Goal: Find specific fact: Find specific fact

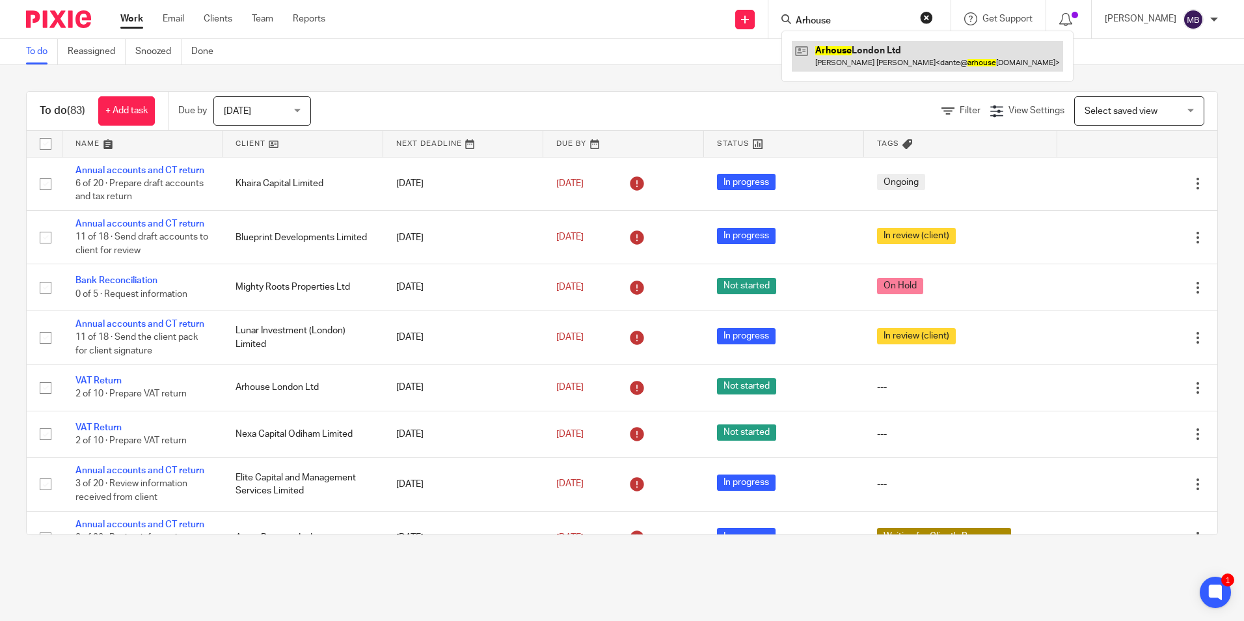
type input "Arhouse"
click at [856, 49] on link at bounding box center [927, 56] width 271 height 30
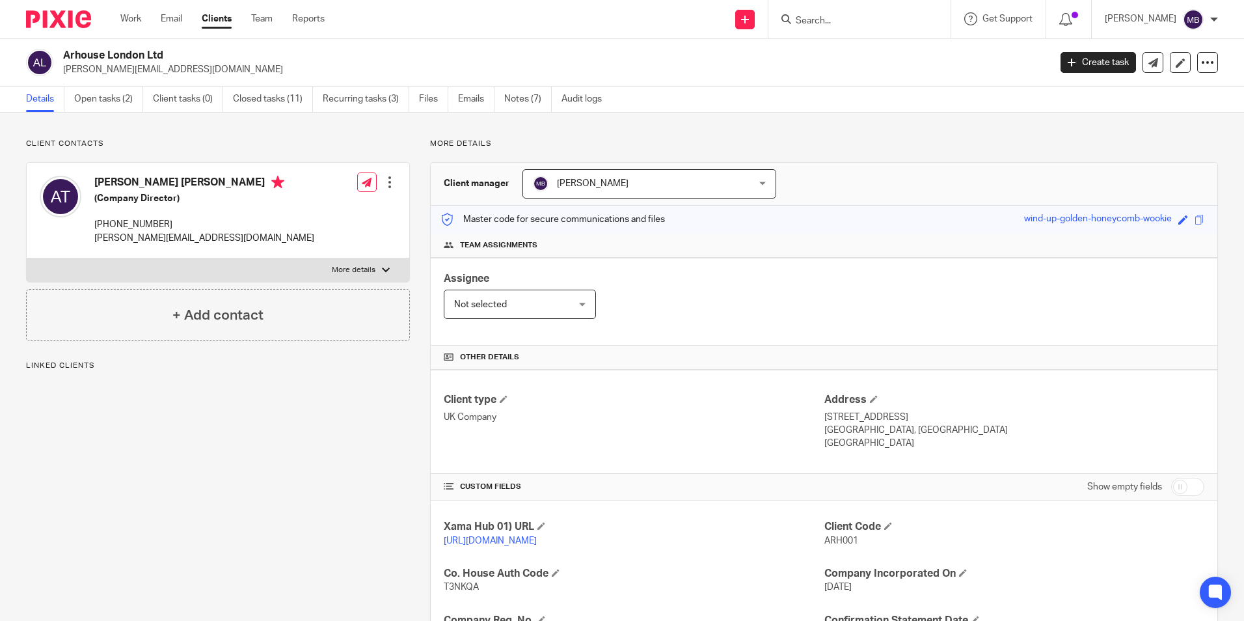
scroll to position [260, 0]
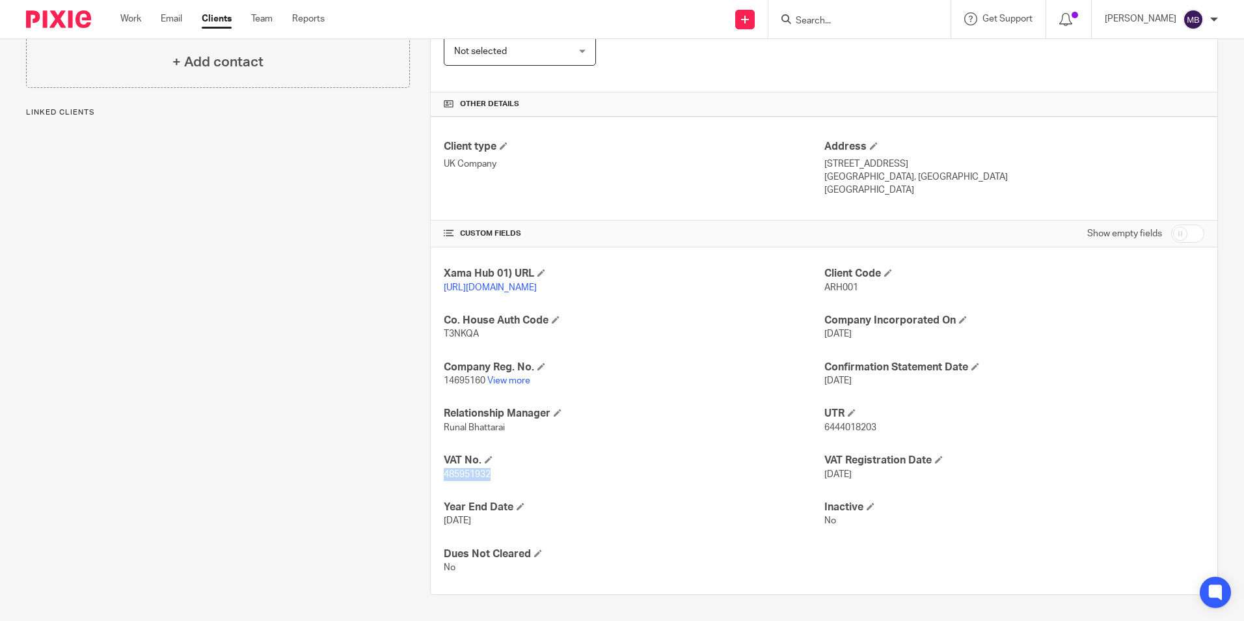
drag, startPoint x: 491, startPoint y: 476, endPoint x: 438, endPoint y: 477, distance: 52.7
click at [438, 477] on div "Xama Hub 01) URL https://platform.xamatech.com/portal/crm/clients/79c769e0-44c6…" at bounding box center [824, 420] width 787 height 347
copy span "485951932"
